Goal: Transaction & Acquisition: Download file/media

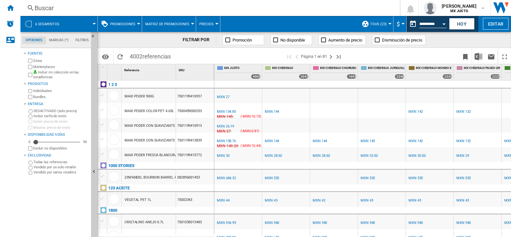
click at [94, 24] on div at bounding box center [94, 24] width 3 height 2
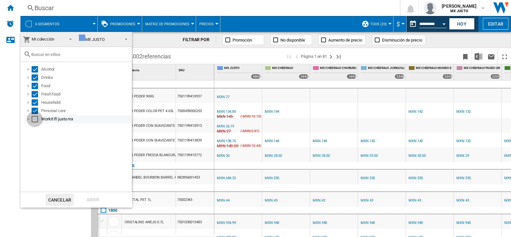
click at [35, 119] on div "Select" at bounding box center [35, 119] width 6 height 6
click at [91, 203] on div "Abrir" at bounding box center [93, 200] width 28 height 12
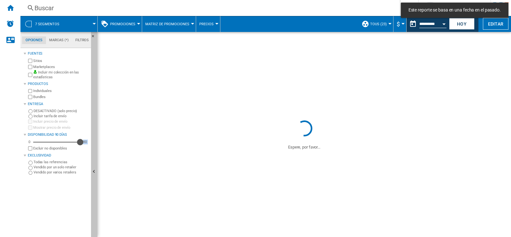
drag, startPoint x: 37, startPoint y: 141, endPoint x: 91, endPoint y: 151, distance: 55.6
click at [91, 151] on div "Opciones Marcas (*) Filtros Opciones Marcas (*) Filtros [PERSON_NAME] Sitios Ma…" at bounding box center [58, 134] width 77 height 205
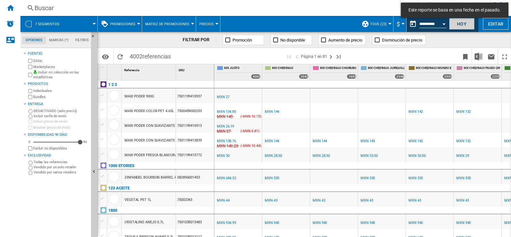
click at [459, 25] on button "Hoy" at bounding box center [462, 24] width 26 height 12
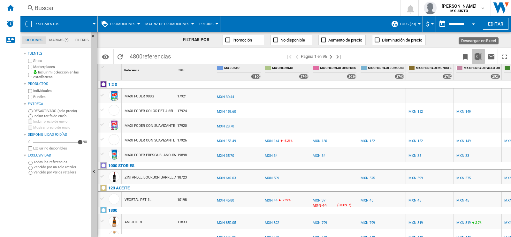
click at [478, 61] on button "Descargar en Excel" at bounding box center [478, 56] width 13 height 15
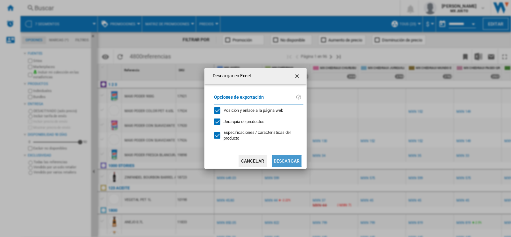
click at [284, 156] on button "Descargar" at bounding box center [287, 161] width 30 height 12
